Goal: Information Seeking & Learning: Learn about a topic

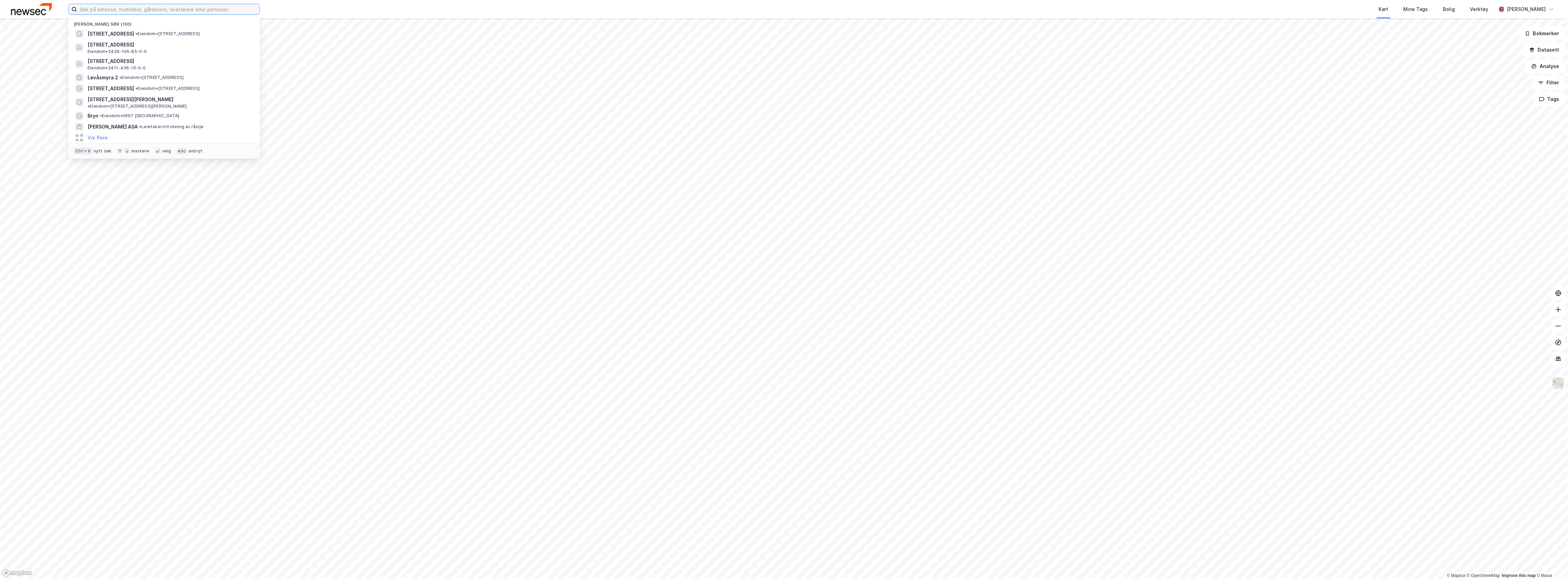
click at [161, 10] on input at bounding box center [168, 9] width 183 height 10
paste input "[PERSON_NAME] Vei 24"
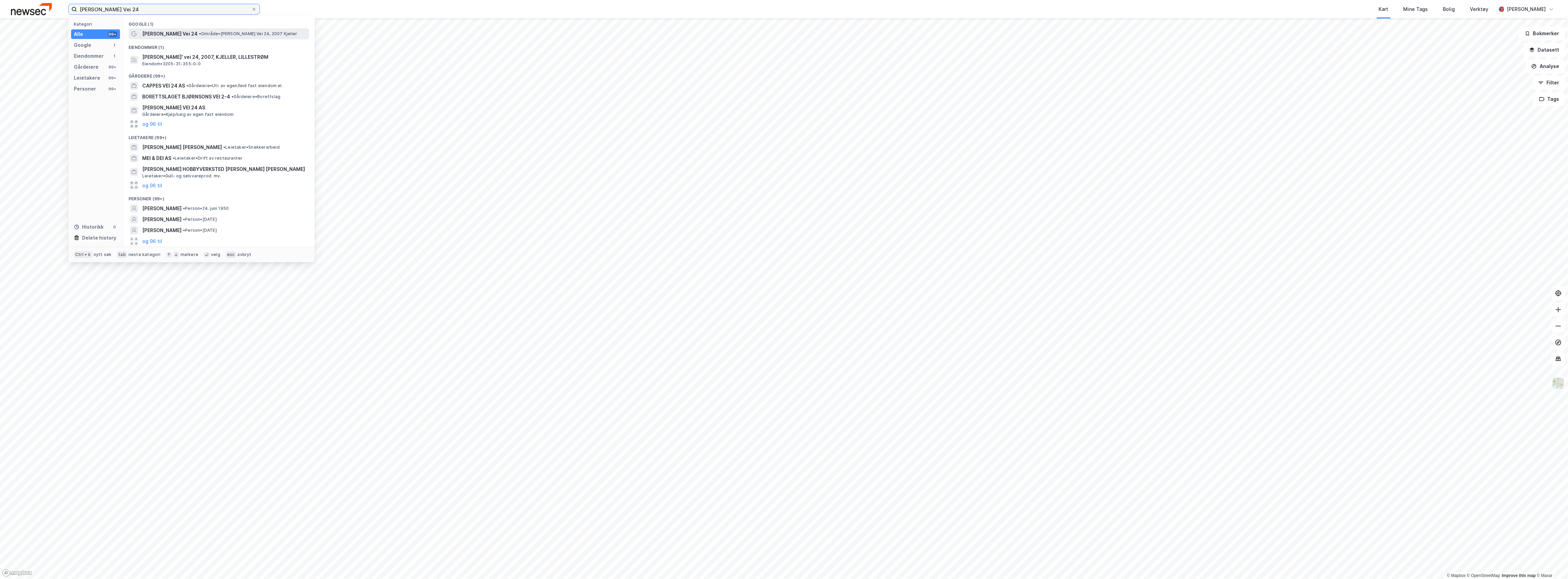
type input "[PERSON_NAME] Vei 24"
click at [156, 31] on span "[PERSON_NAME] Vei 24" at bounding box center [170, 33] width 55 height 8
click at [158, 11] on input "[PERSON_NAME] Vei 24" at bounding box center [164, 9] width 175 height 10
click at [151, 59] on span "[PERSON_NAME]' vei 24, 2007, KJELLER, LILLESTRØM" at bounding box center [224, 56] width 164 height 8
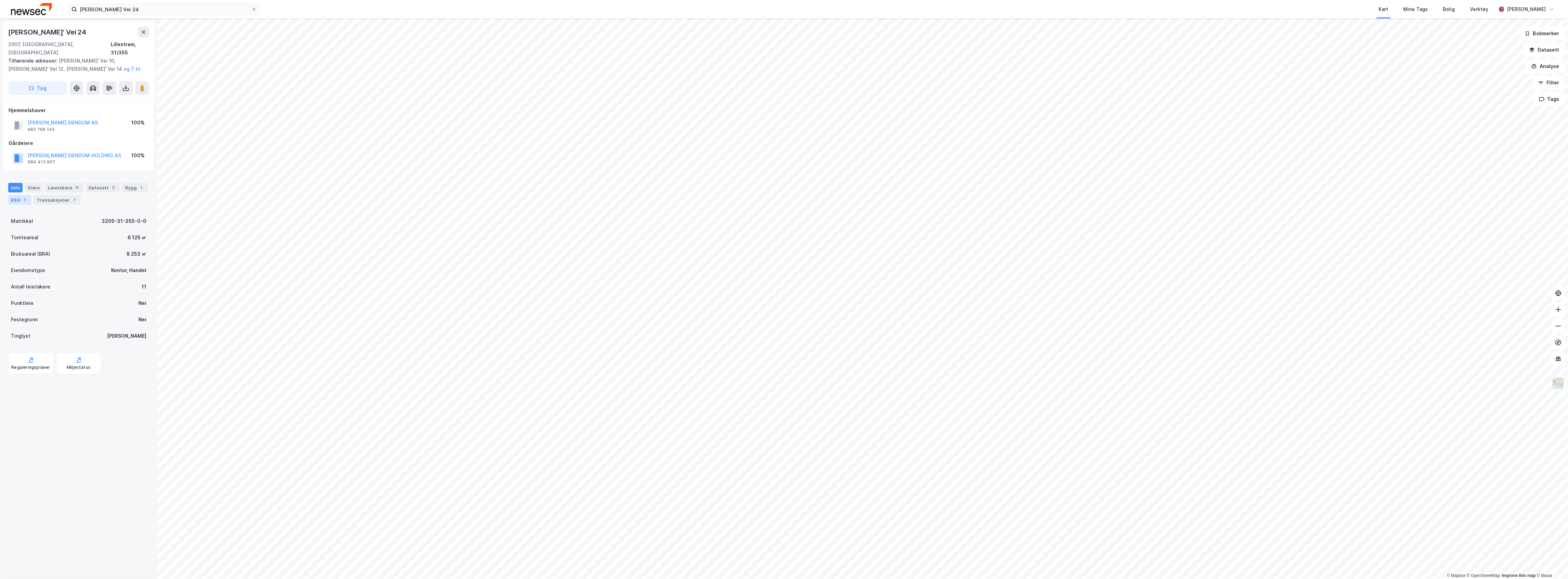
click at [13, 195] on div "ESG 1" at bounding box center [19, 199] width 23 height 9
click at [136, 231] on div at bounding box center [141, 234] width 11 height 6
click at [0, 0] on button "[PERSON_NAME] EIENDOM HOLDING AS" at bounding box center [0, 0] width 0 height 0
